Goal: Information Seeking & Learning: Learn about a topic

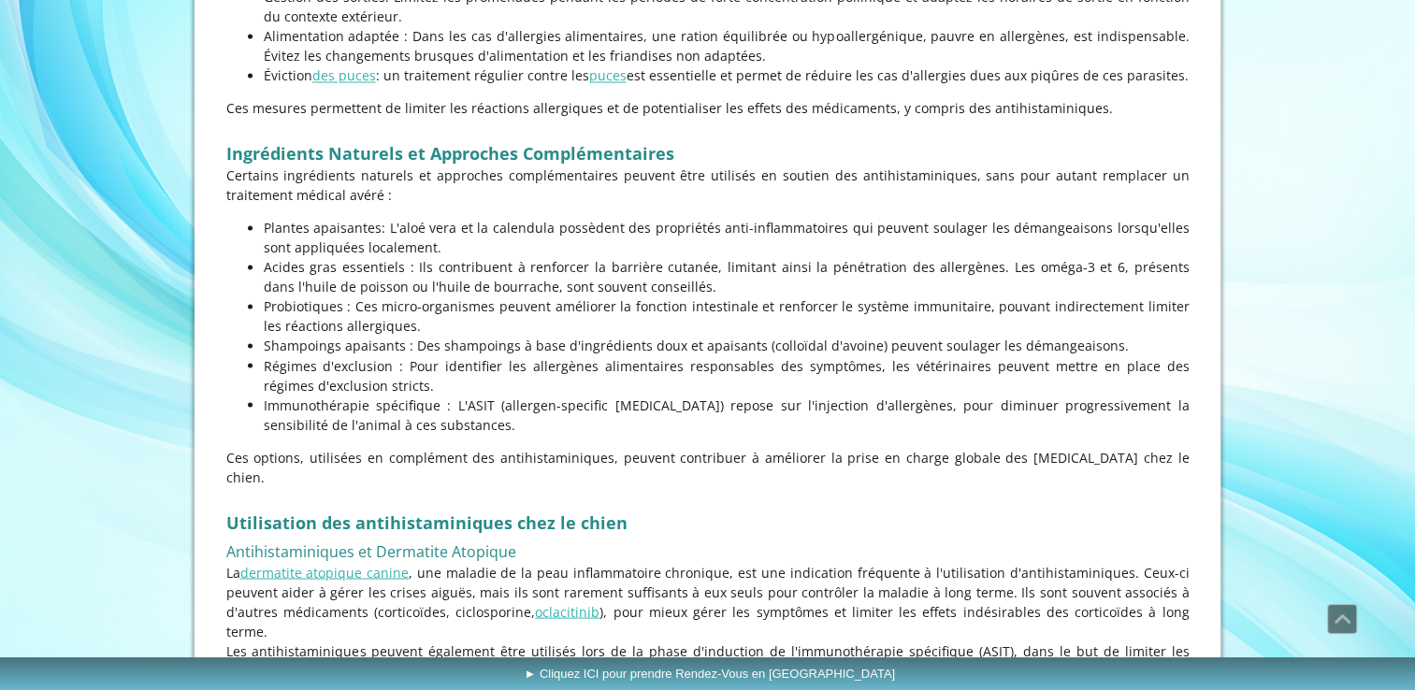
scroll to position [3175, 0]
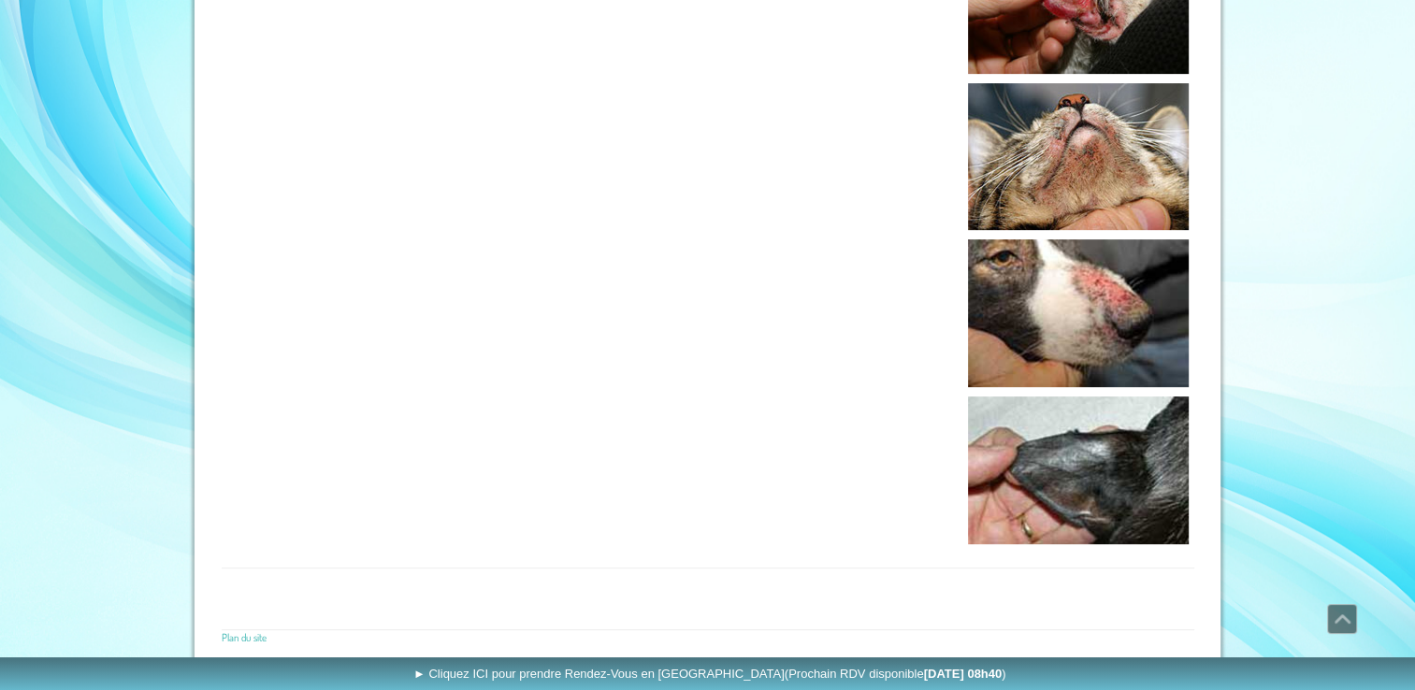
scroll to position [780, 0]
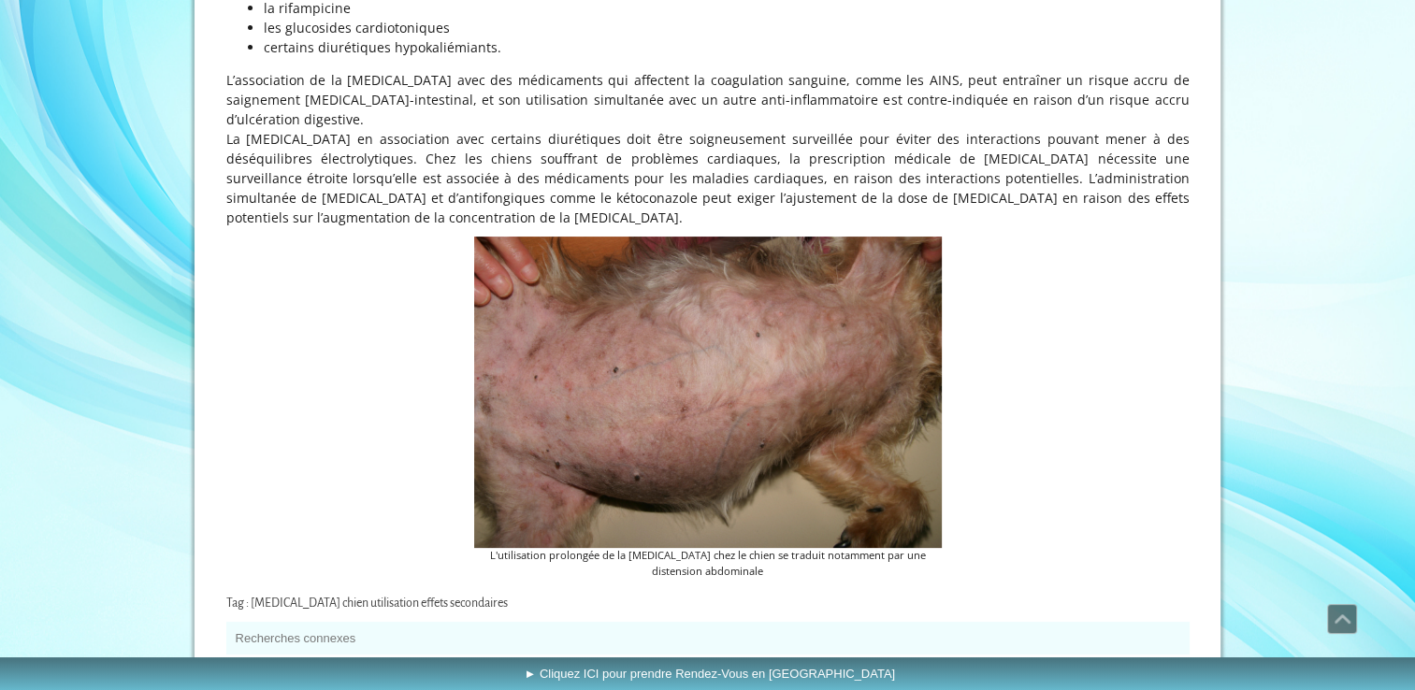
scroll to position [7578, 0]
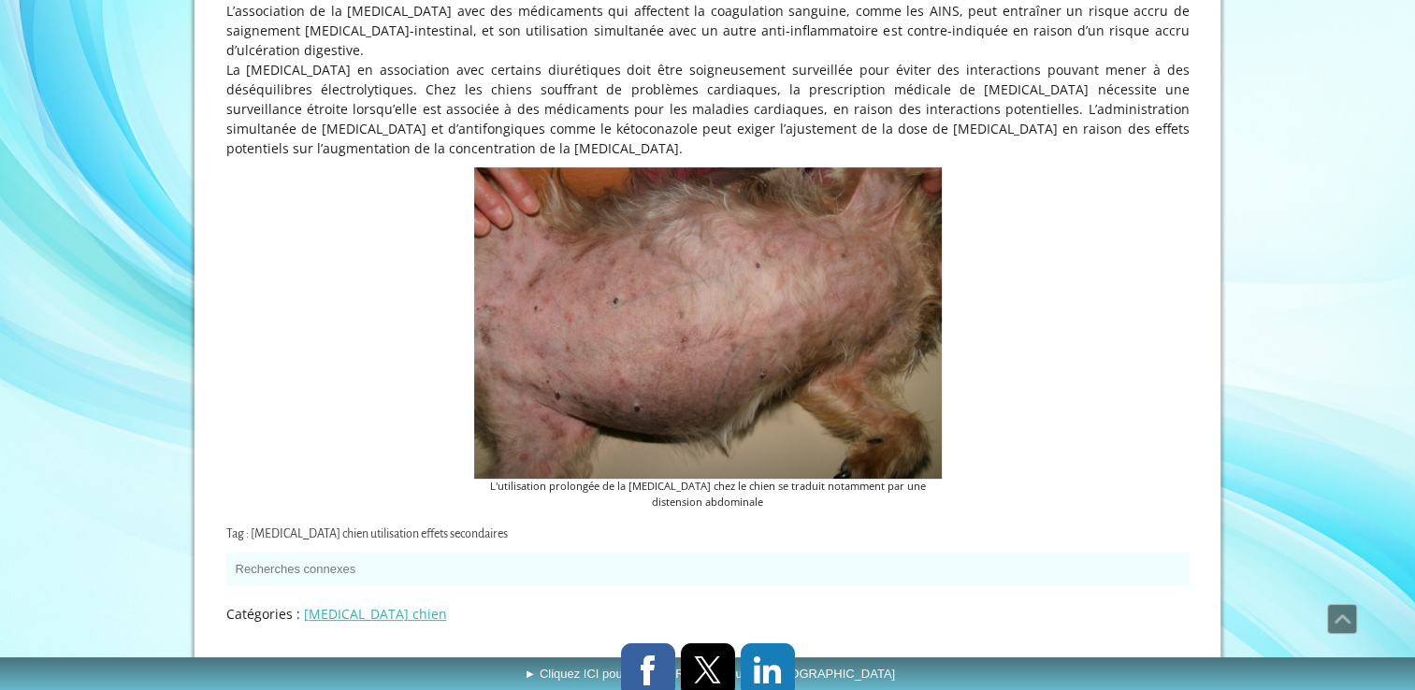
click at [636, 643] on link at bounding box center [648, 670] width 54 height 54
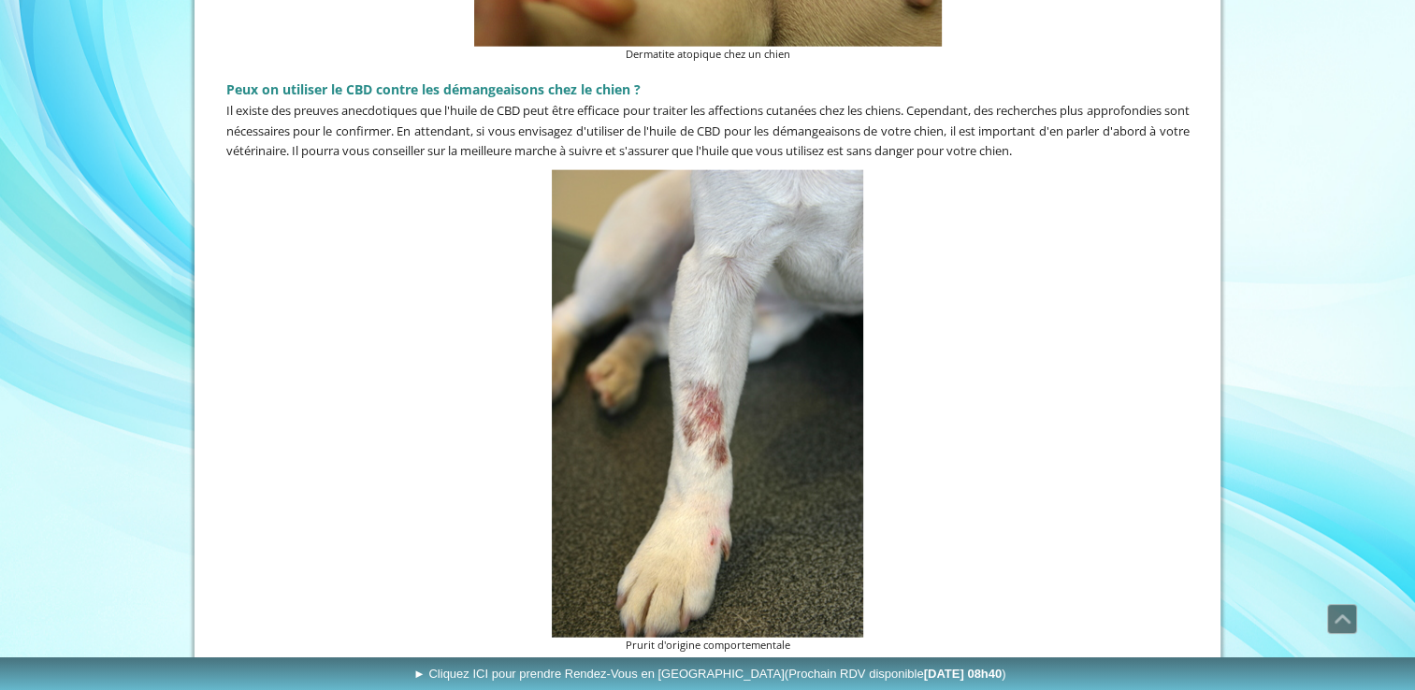
scroll to position [4611, 0]
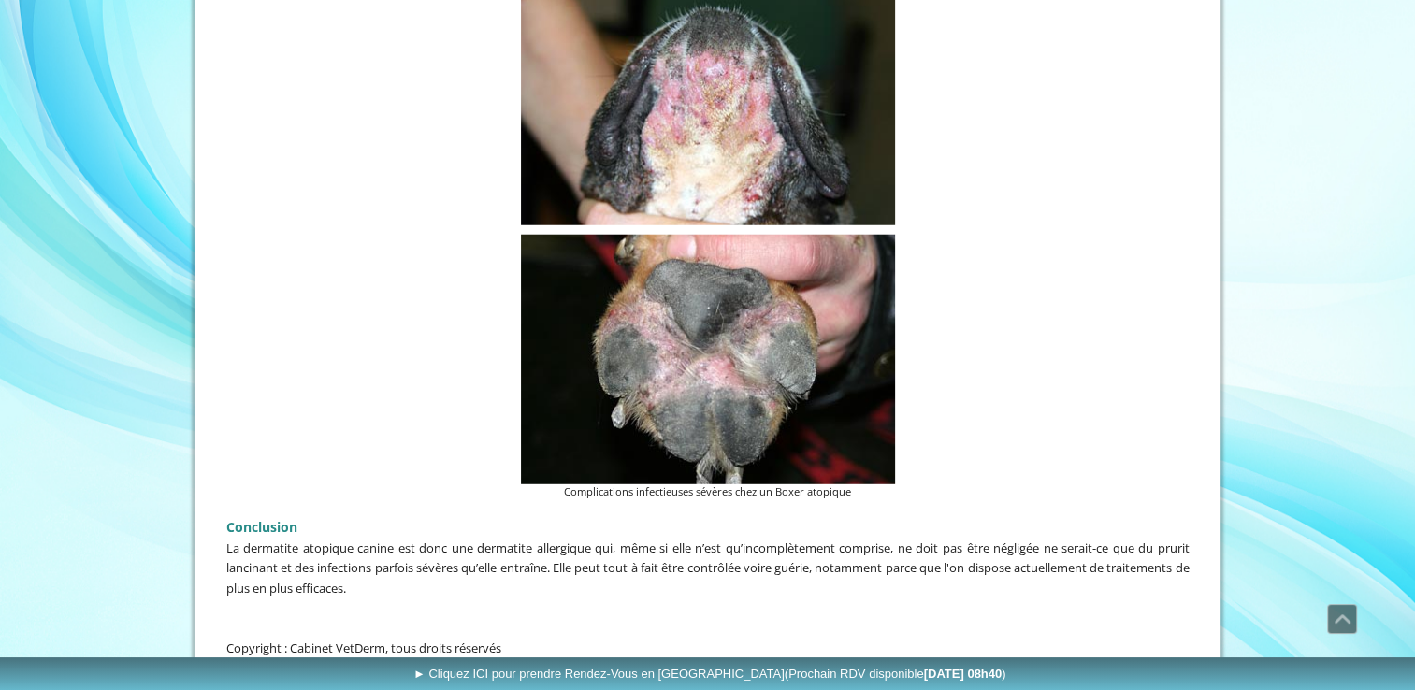
scroll to position [5233, 0]
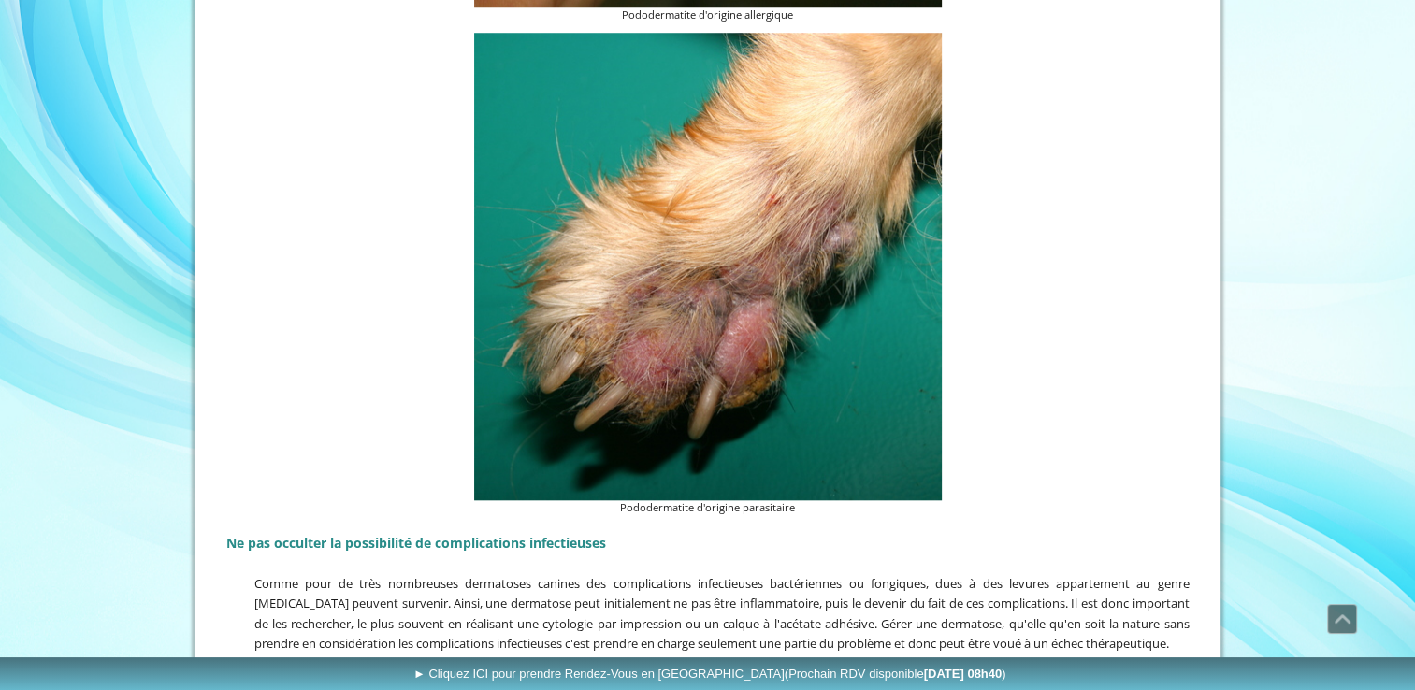
scroll to position [2016, 0]
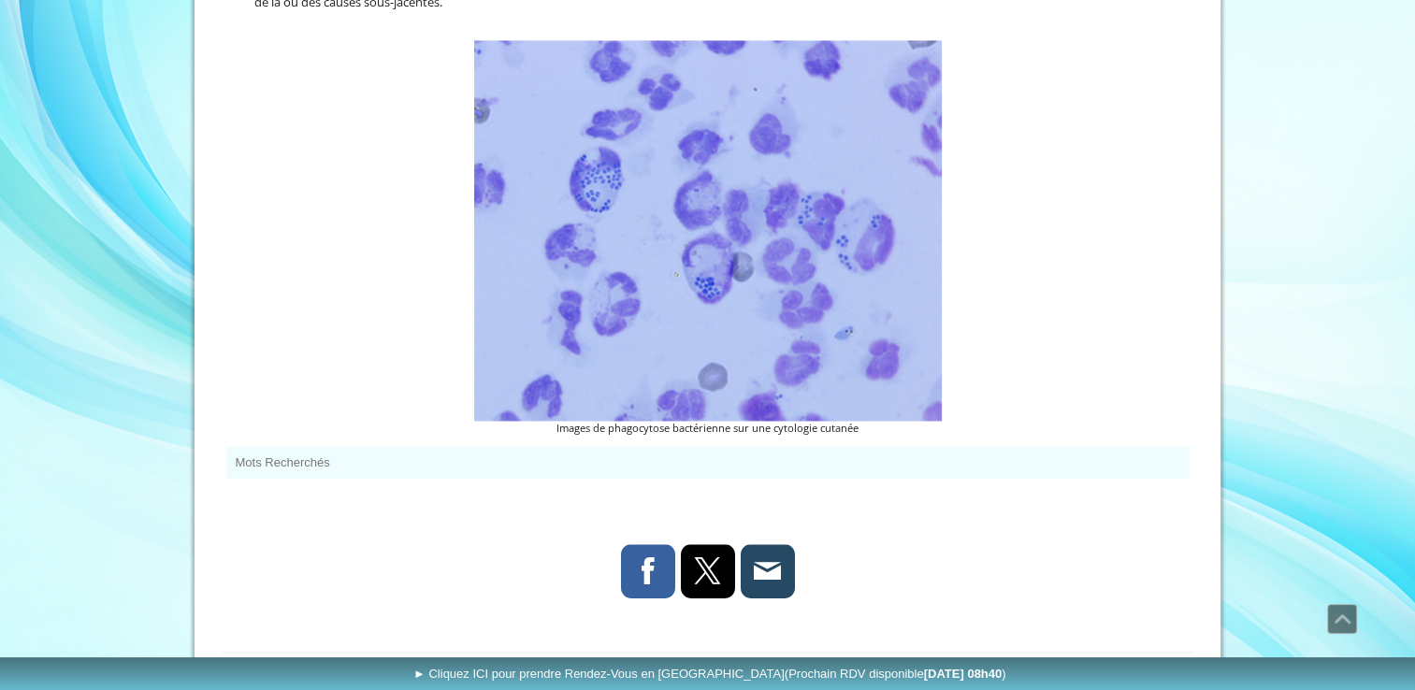
scroll to position [2936, 0]
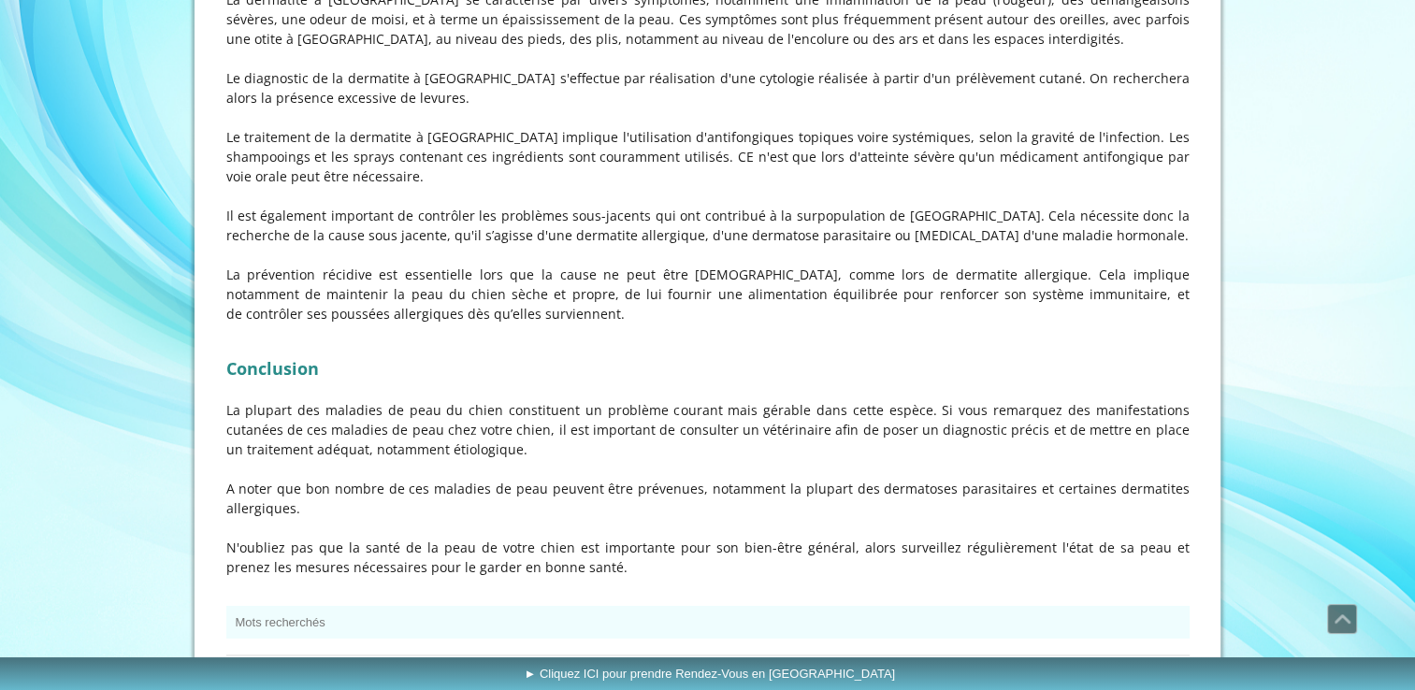
scroll to position [6388, 0]
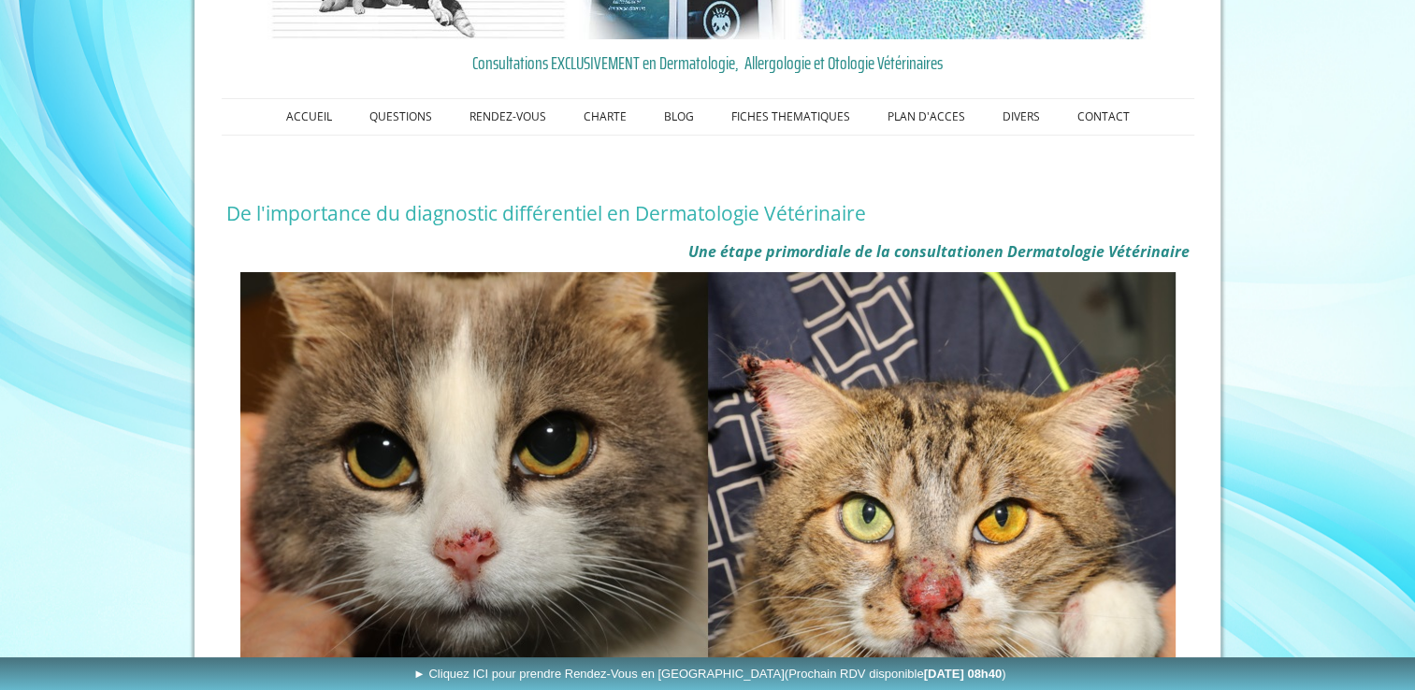
scroll to position [204, 0]
